Goal: Contribute content: Contribute content

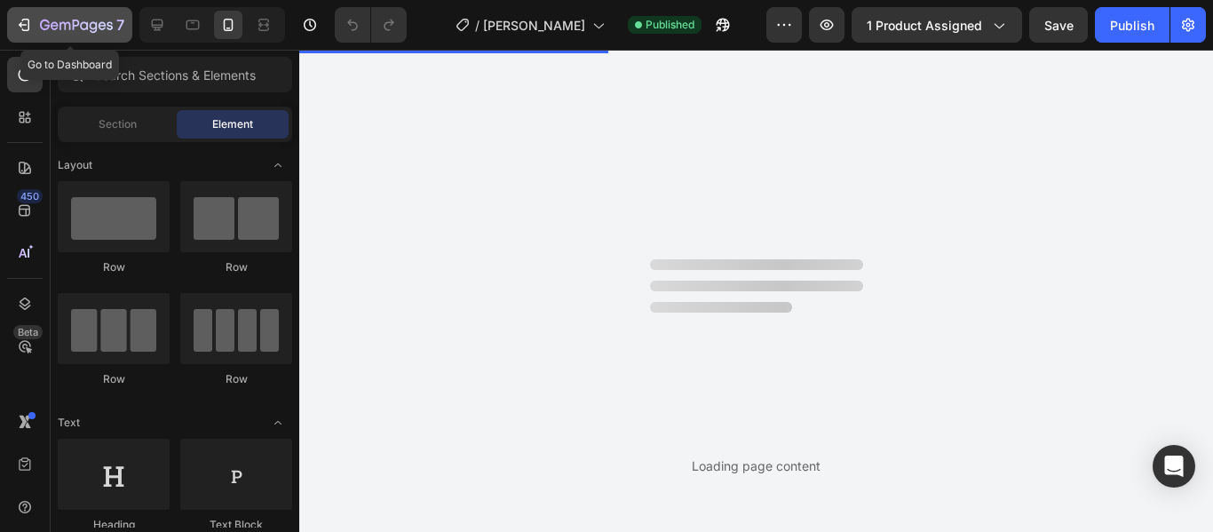
click at [28, 25] on icon "button" at bounding box center [24, 25] width 18 height 18
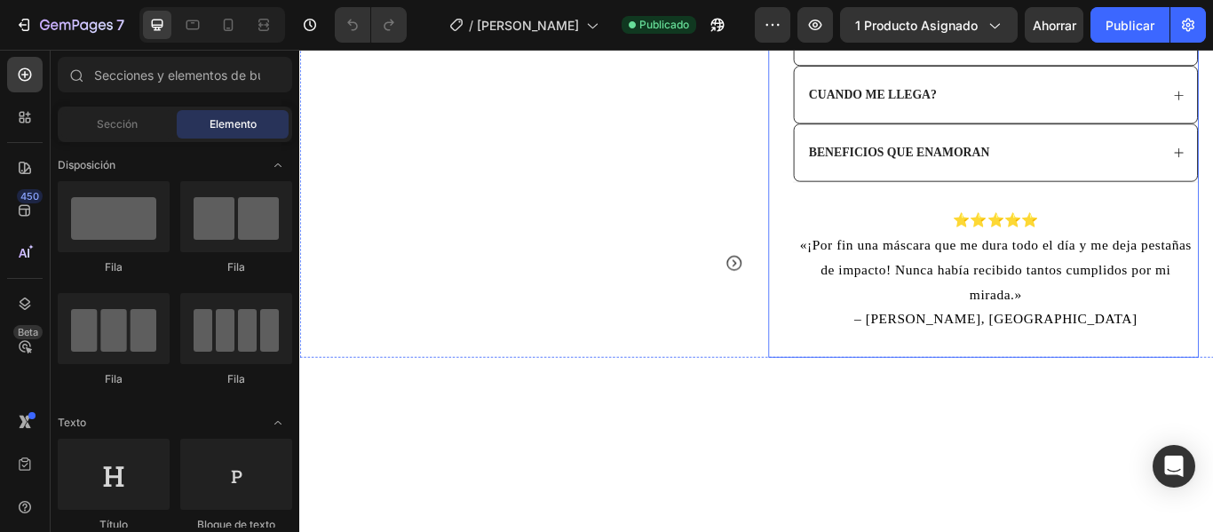
scroll to position [622, 0]
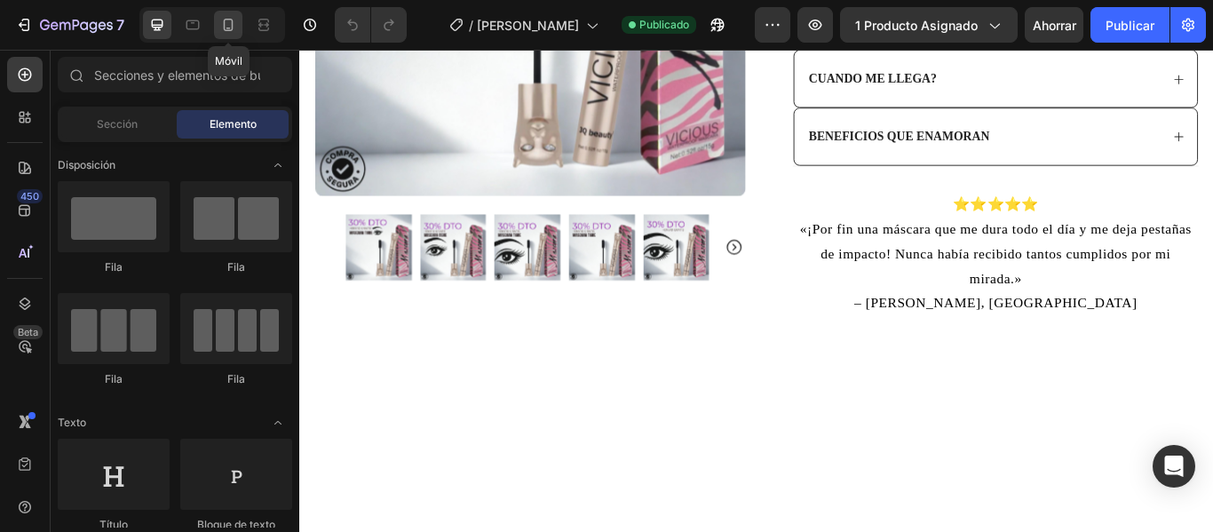
click at [221, 28] on icon at bounding box center [228, 25] width 18 height 18
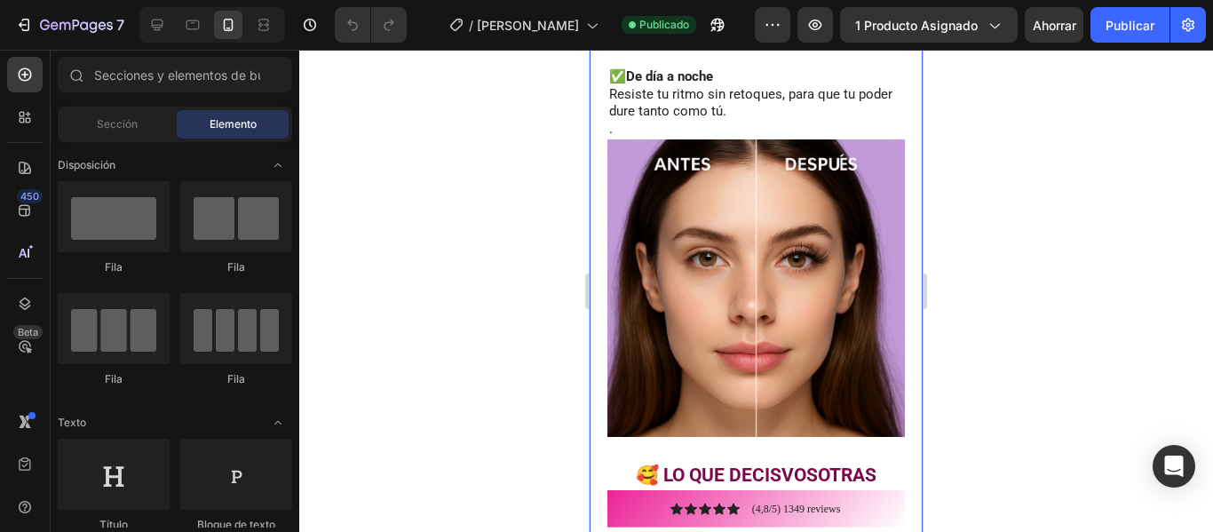
scroll to position [1954, 0]
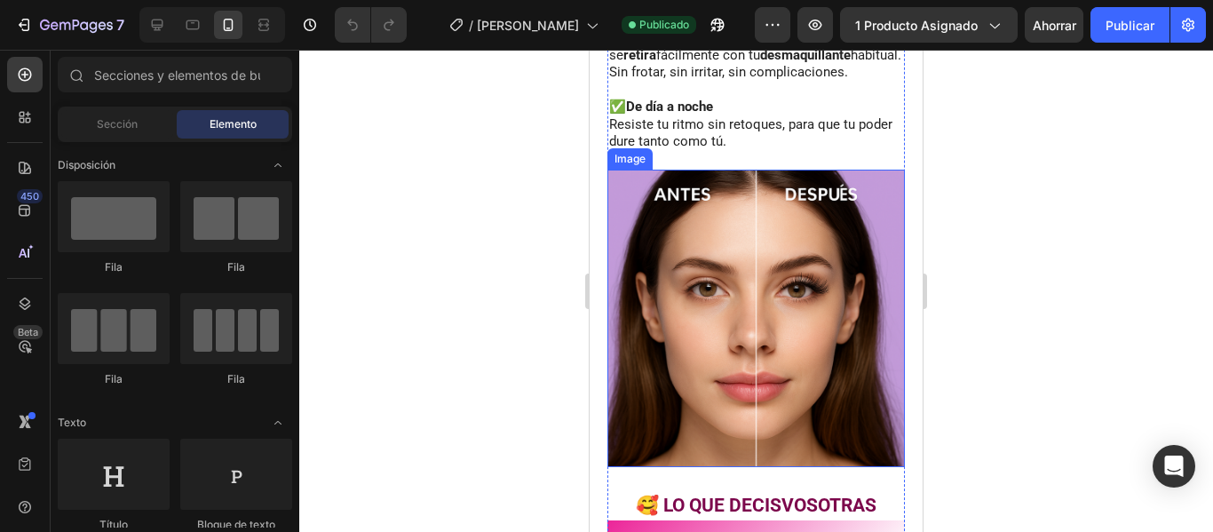
click at [742, 320] on img at bounding box center [757, 319] width 298 height 298
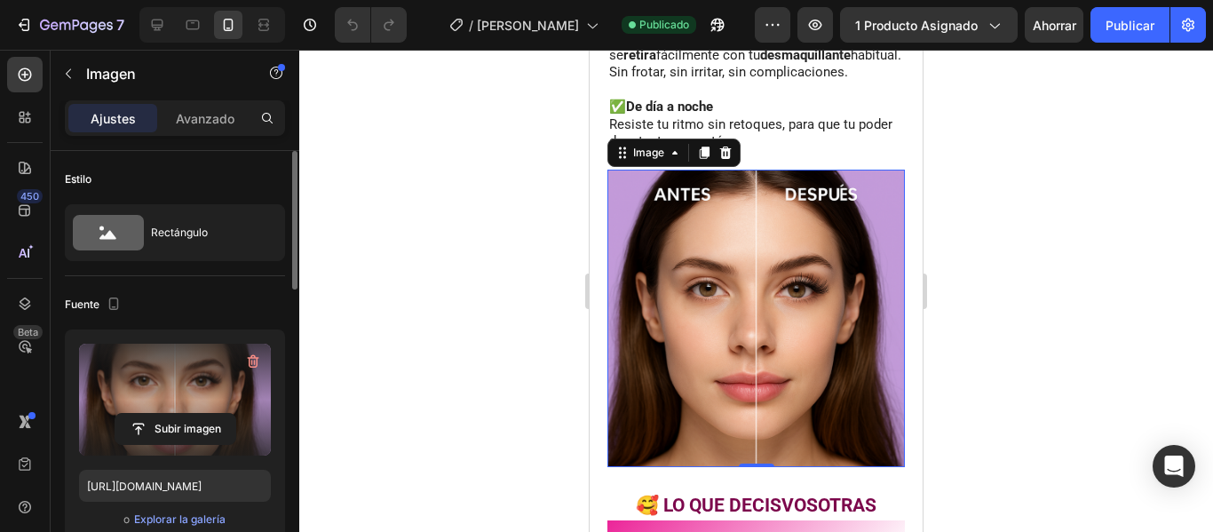
click at [189, 388] on label at bounding box center [175, 400] width 192 height 112
click at [189, 414] on input "file" at bounding box center [175, 429] width 120 height 30
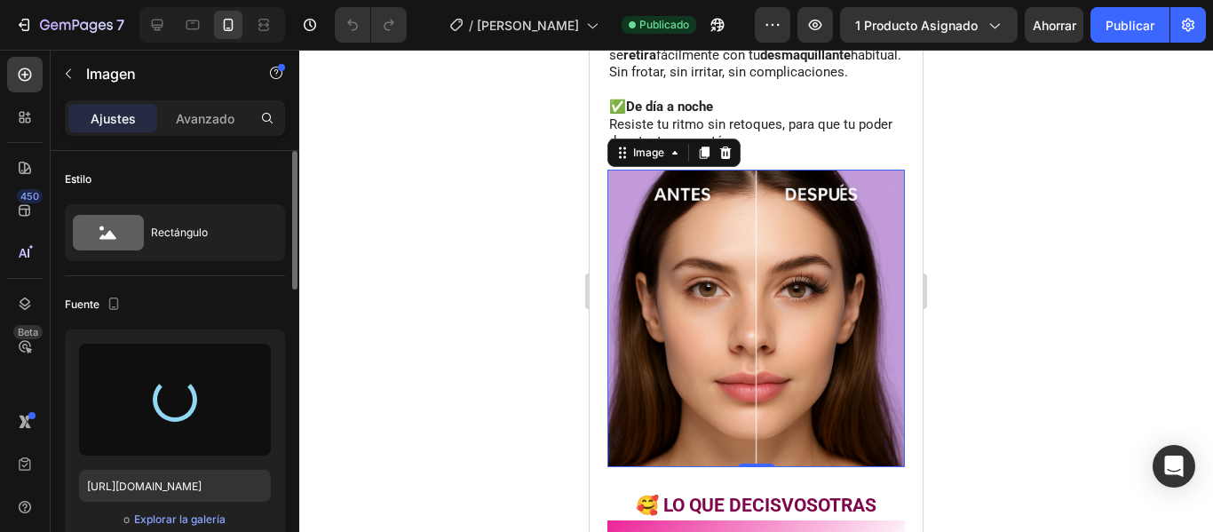
type input "https://cdn.shopify.com/s/files/1/0939/7872/2646/files/gempages_579970193216766…"
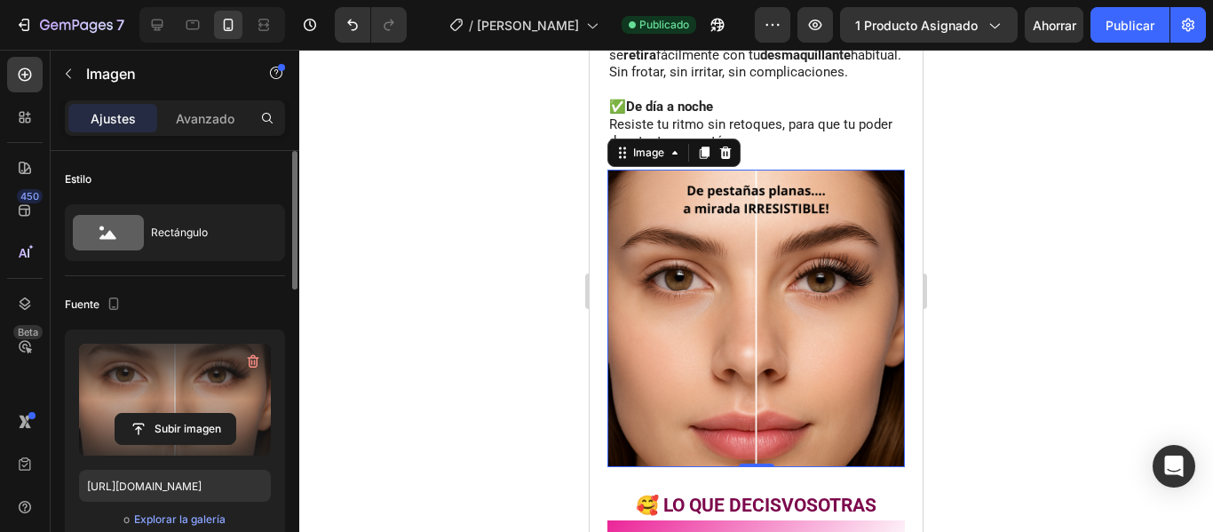
click at [1118, 256] on div at bounding box center [756, 291] width 914 height 482
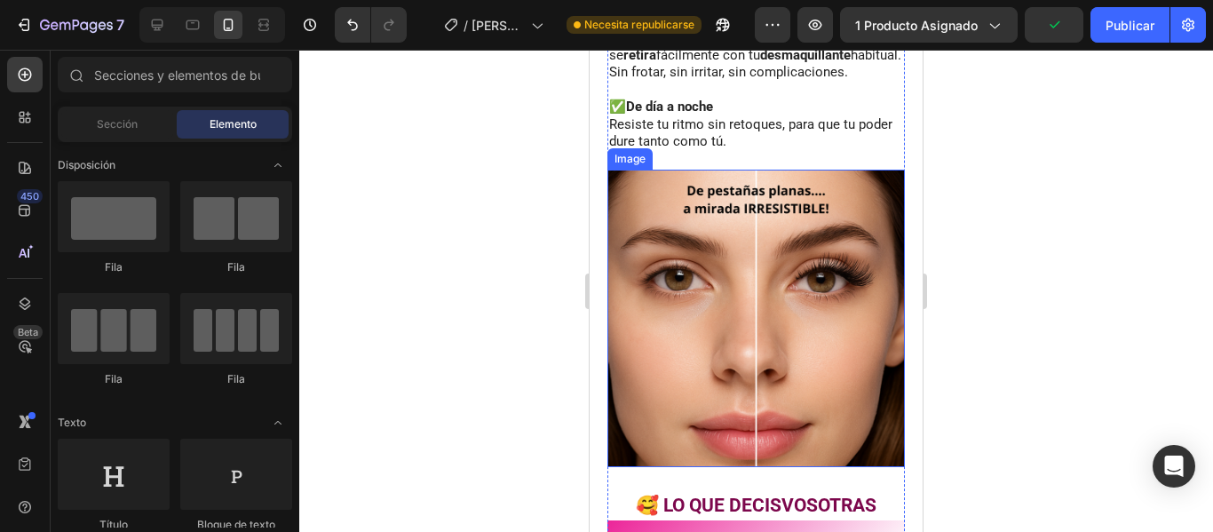
scroll to position [2043, 0]
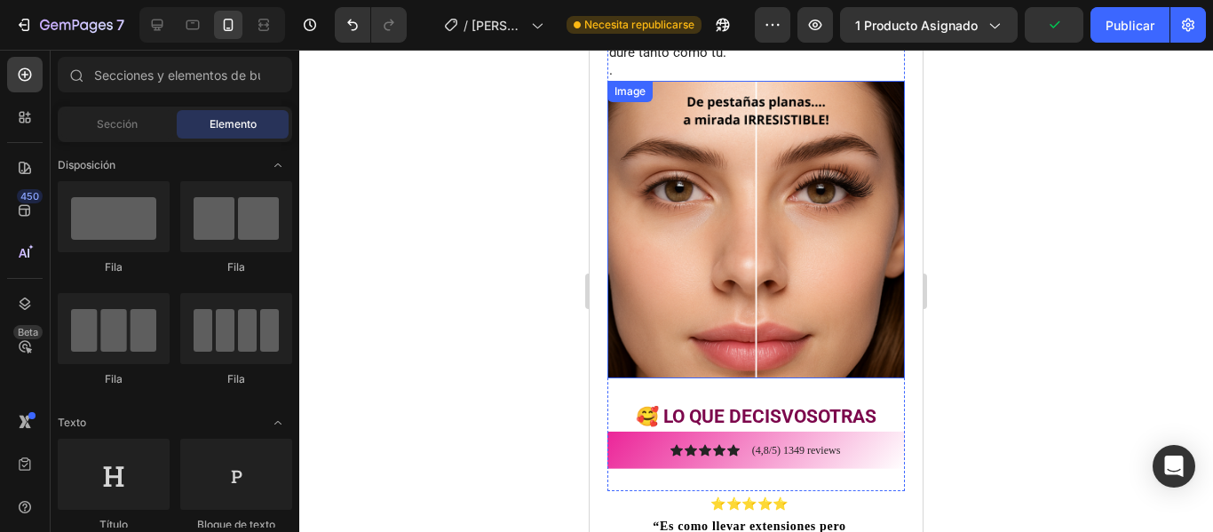
click at [692, 282] on img at bounding box center [757, 230] width 298 height 298
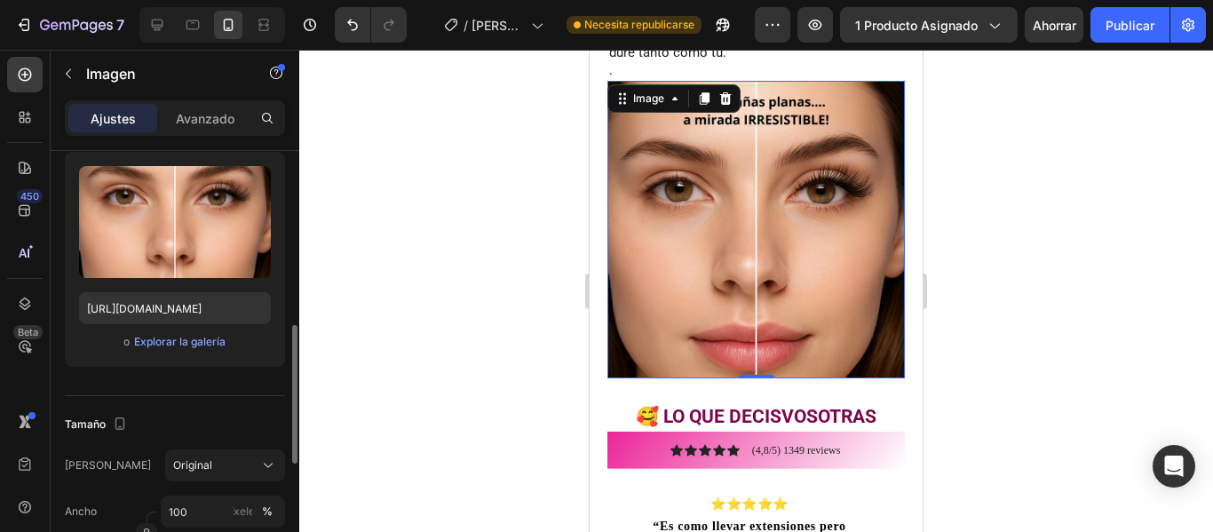
scroll to position [267, 0]
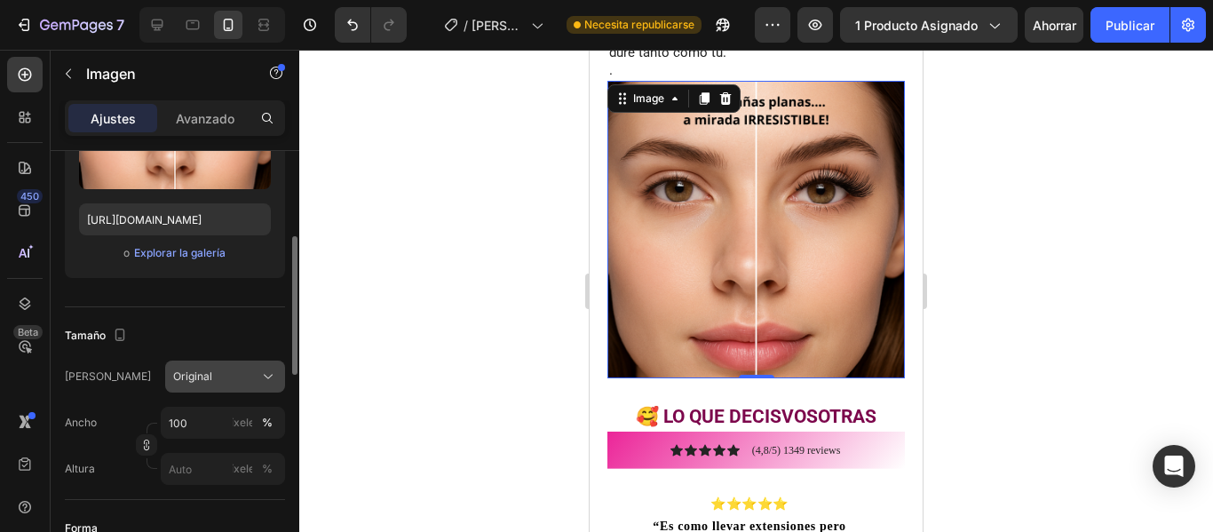
click at [211, 374] on div "Original" at bounding box center [214, 377] width 83 height 16
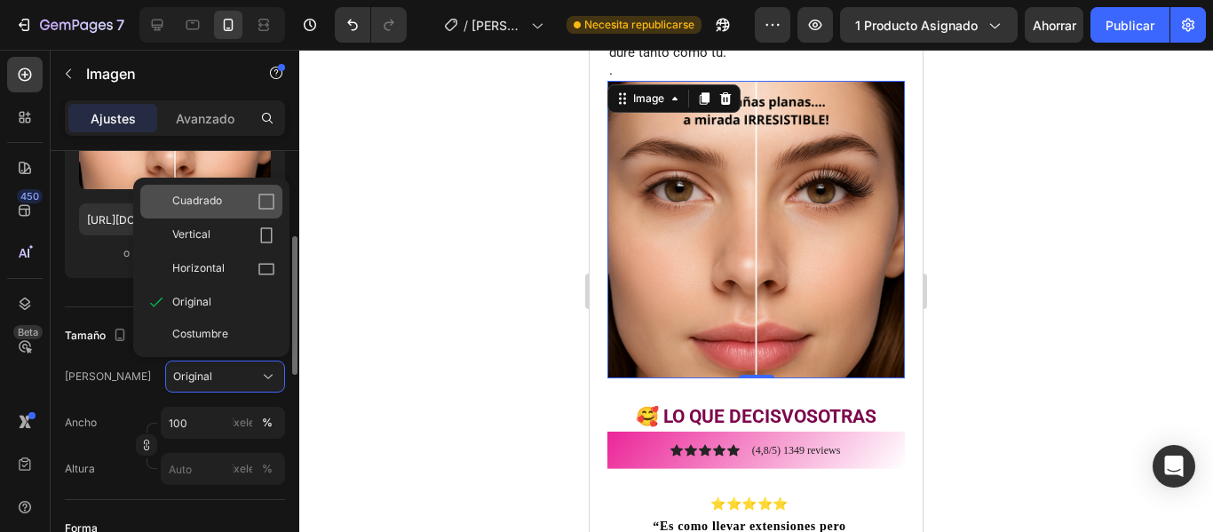
click at [225, 209] on div "Cuadrado" at bounding box center [223, 202] width 103 height 18
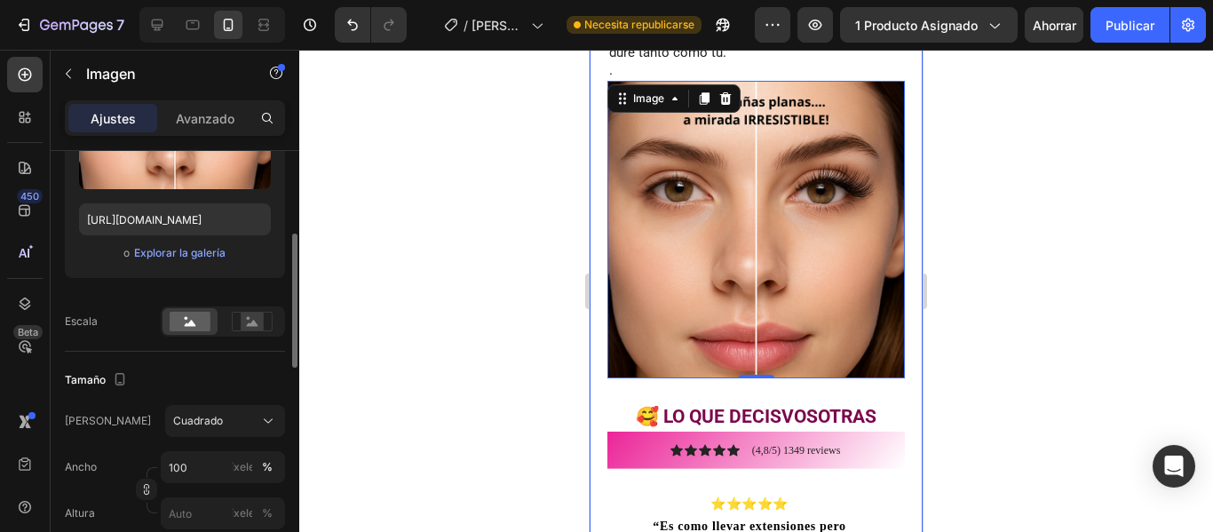
click at [1070, 360] on div at bounding box center [756, 291] width 914 height 482
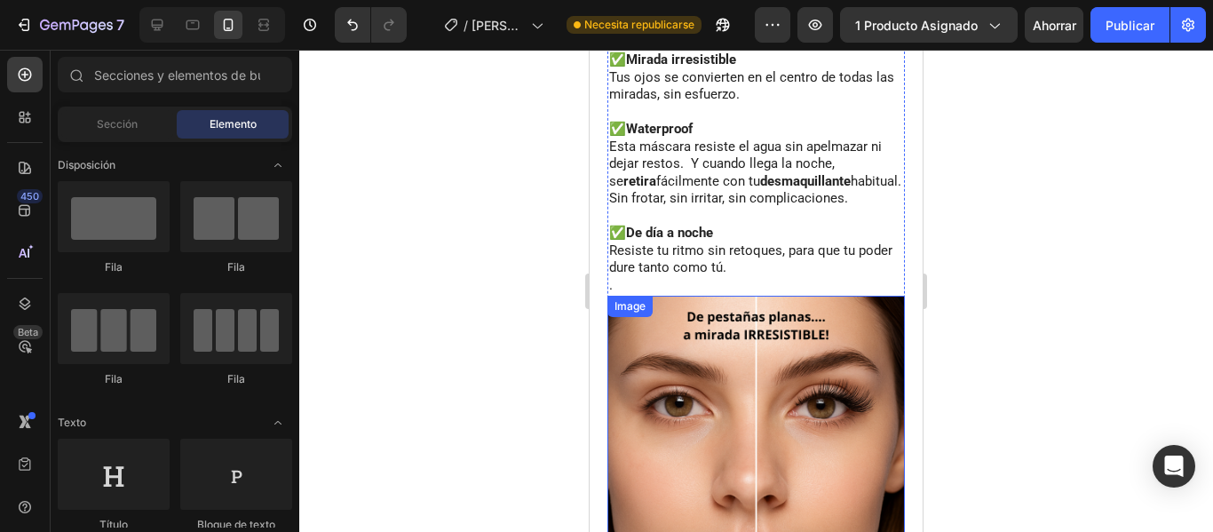
scroll to position [1777, 0]
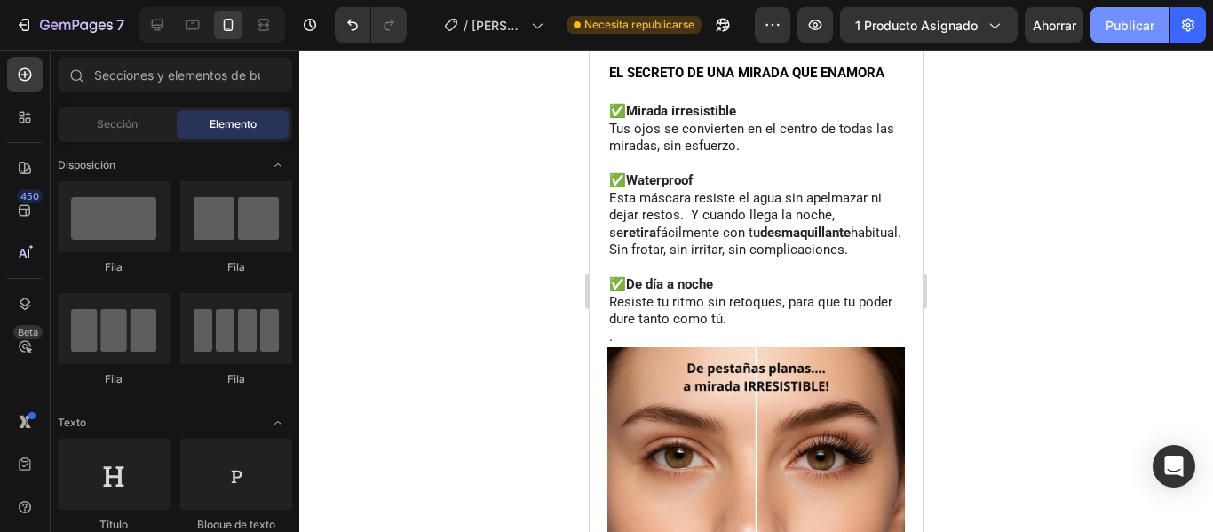
click at [1125, 41] on button "Publicar" at bounding box center [1130, 25] width 79 height 36
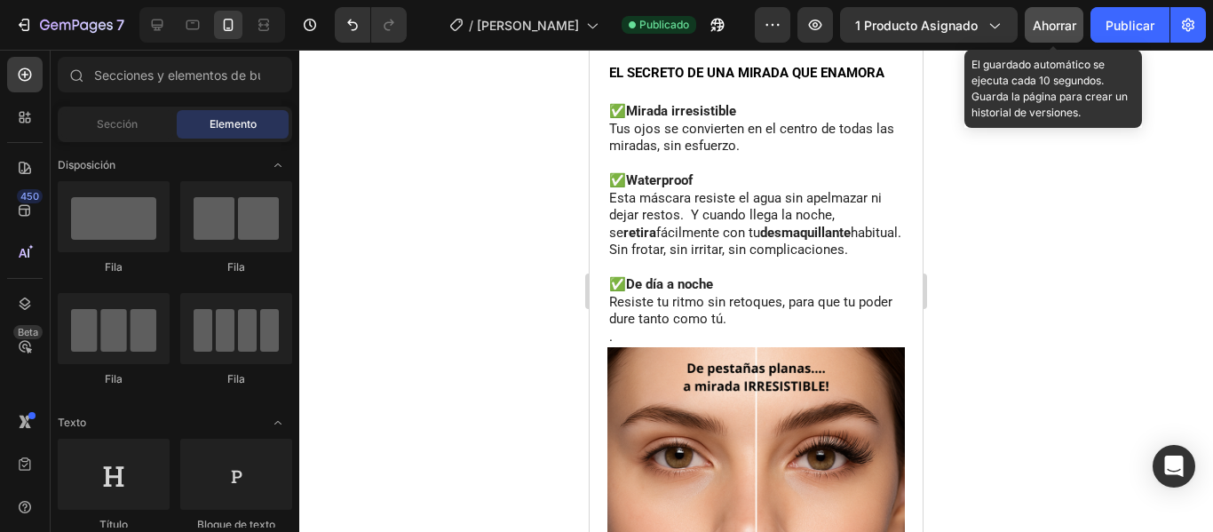
click at [1054, 20] on font "Ahorrar" at bounding box center [1055, 25] width 44 height 15
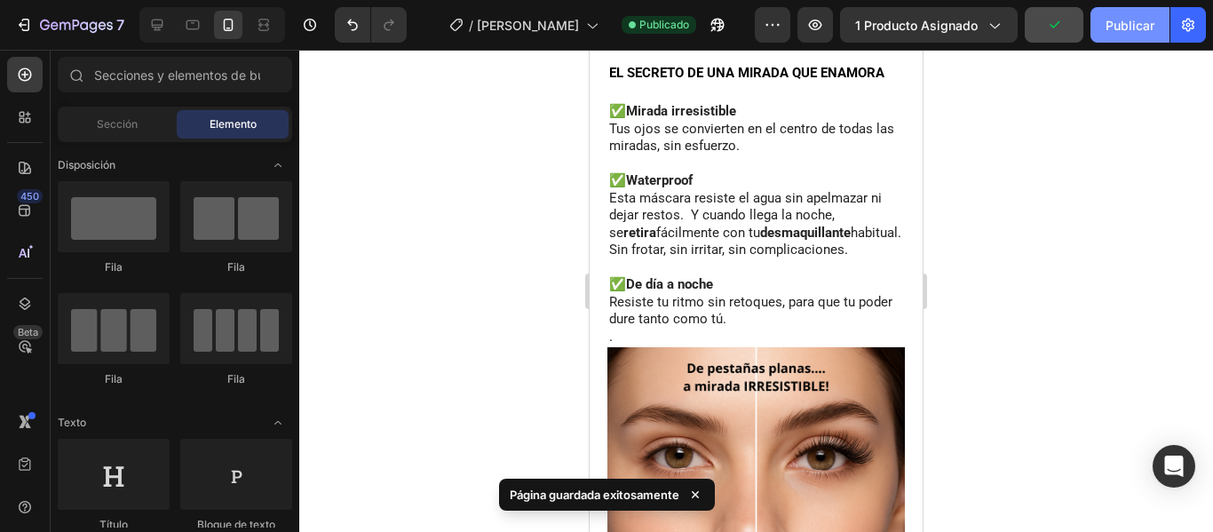
click at [1128, 31] on font "Publicar" at bounding box center [1130, 25] width 49 height 15
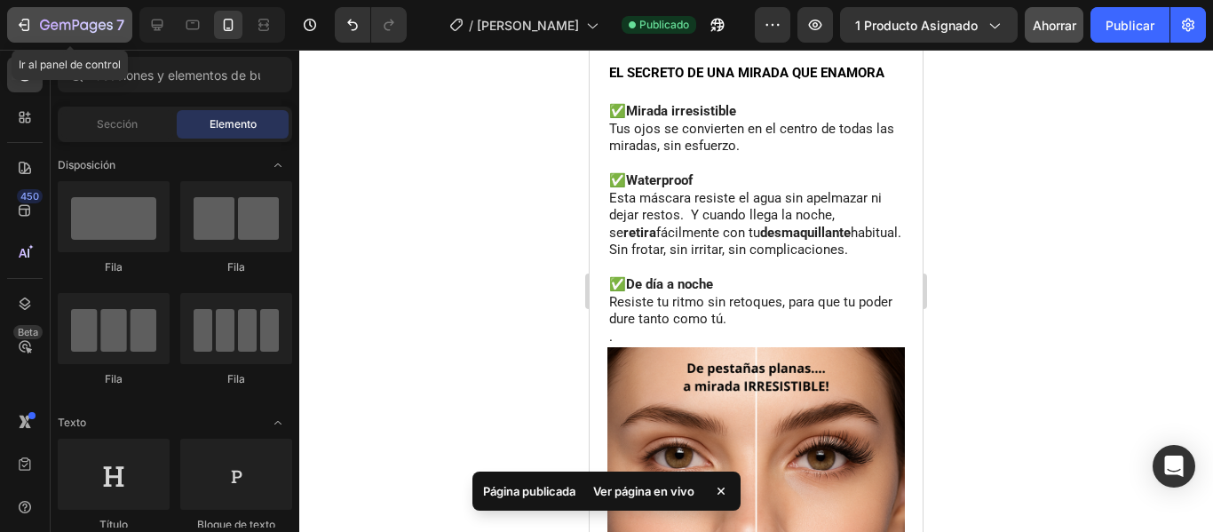
click at [66, 28] on icon "button" at bounding box center [65, 26] width 11 height 8
